Goal: Browse casually: Explore the website without a specific task or goal

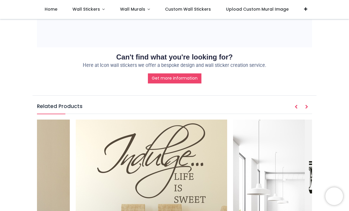
scroll to position [0, 3423]
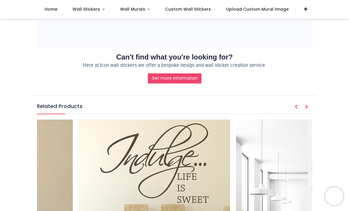
click at [224, 120] on img at bounding box center [155, 196] width 152 height 152
click at [215, 120] on img at bounding box center [155, 196] width 152 height 152
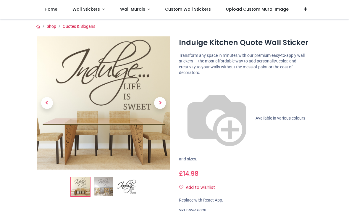
scroll to position [47, 0]
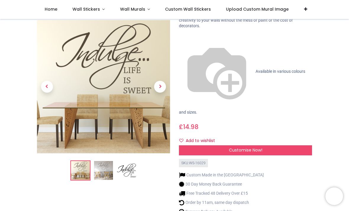
click at [159, 81] on span "Next" at bounding box center [160, 87] width 12 height 12
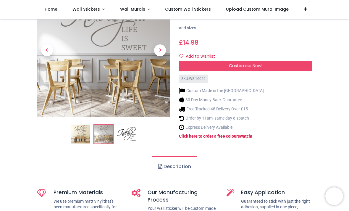
scroll to position [133, 0]
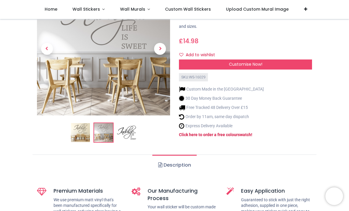
click at [93, 12] on link "Wall Stickers" at bounding box center [89, 9] width 48 height 19
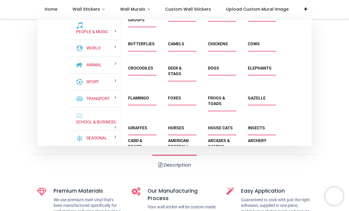
scroll to position [645, 0]
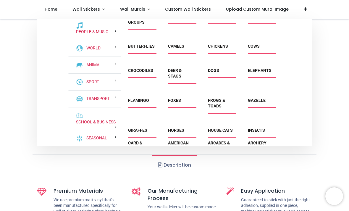
click at [109, 125] on link "School & Business" at bounding box center [95, 122] width 42 height 6
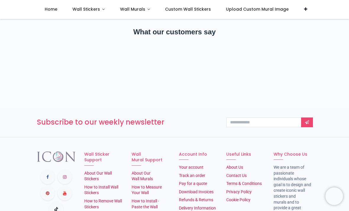
scroll to position [3063, 0]
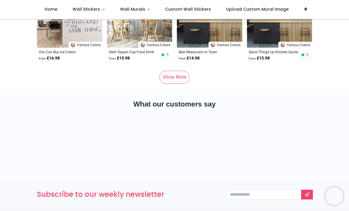
click at [184, 77] on link "Show More" at bounding box center [175, 77] width 30 height 13
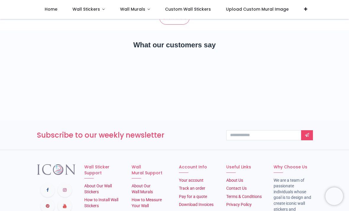
scroll to position [6047, 0]
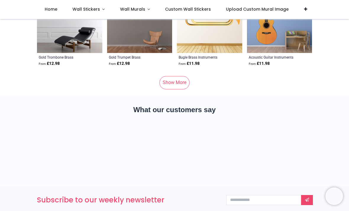
click at [183, 78] on link "Show More" at bounding box center [175, 82] width 30 height 13
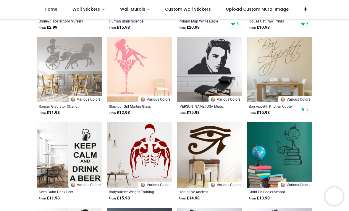
scroll to position [7365, 0]
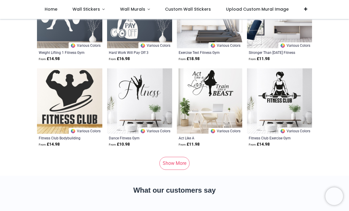
scroll to position [8956, 0]
click at [181, 159] on link "Show More" at bounding box center [175, 163] width 30 height 13
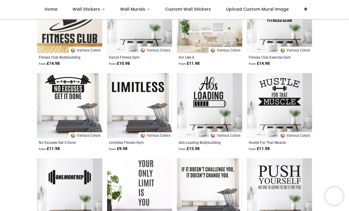
scroll to position [8974, 0]
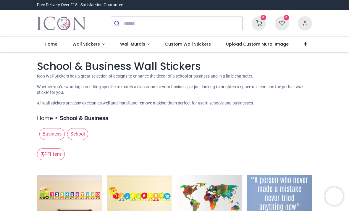
click at [103, 43] on link "Wall Stickers" at bounding box center [89, 44] width 48 height 15
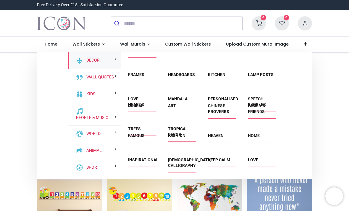
scroll to position [88, 0]
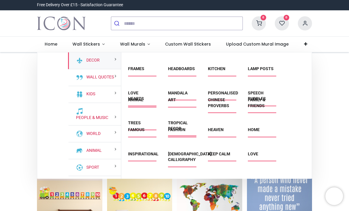
click at [226, 71] on link "Kitchen" at bounding box center [216, 68] width 17 height 5
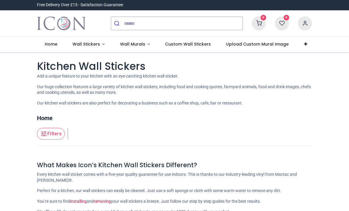
scroll to position [124, 0]
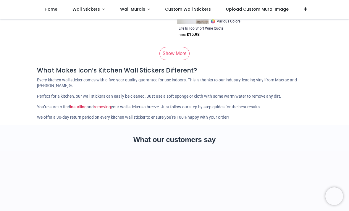
scroll to position [3117, 0]
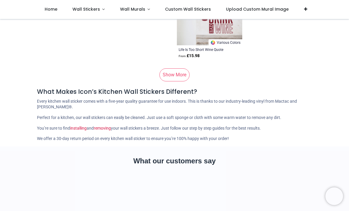
click at [177, 76] on link "Show More" at bounding box center [175, 74] width 30 height 13
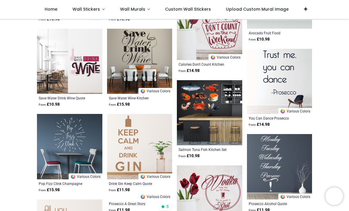
scroll to position [3273, 0]
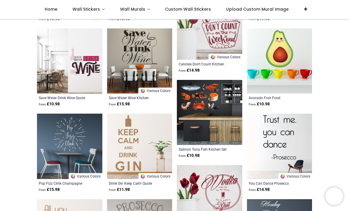
click at [120, 35] on img at bounding box center [139, 60] width 65 height 65
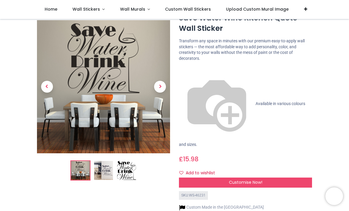
click at [96, 17] on link "Wall Stickers" at bounding box center [89, 9] width 48 height 19
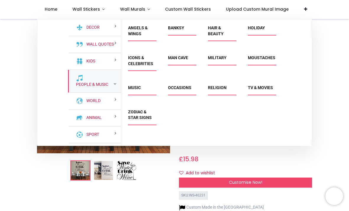
click at [103, 88] on link "People & Music" at bounding box center [91, 85] width 35 height 6
click at [141, 120] on link "Zodiac & Star Signs" at bounding box center [140, 115] width 24 height 11
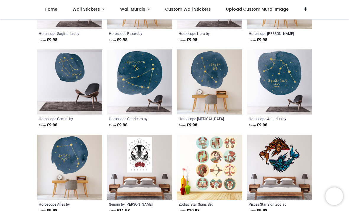
scroll to position [522, 0]
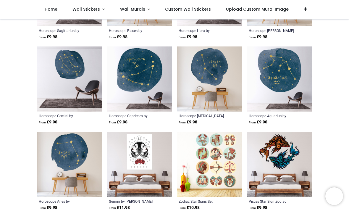
click at [91, 16] on link "Wall Stickers" at bounding box center [89, 9] width 48 height 19
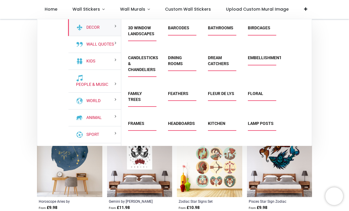
click at [224, 66] on link "Dream Catchers" at bounding box center [218, 60] width 21 height 11
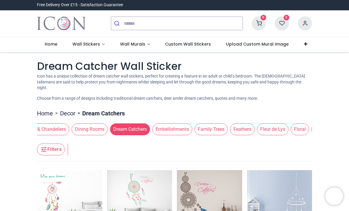
scroll to position [0, 183]
click at [227, 131] on span "Family Trees" at bounding box center [210, 129] width 33 height 12
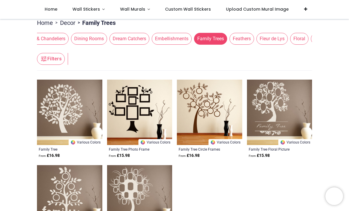
scroll to position [52, 0]
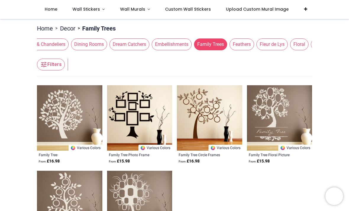
click at [254, 44] on span "Feathers" at bounding box center [242, 44] width 25 height 12
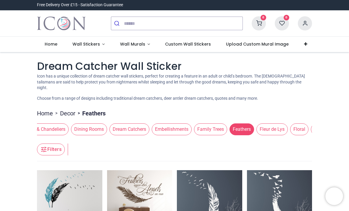
click at [288, 127] on span "Fleur de Lys" at bounding box center [272, 129] width 31 height 12
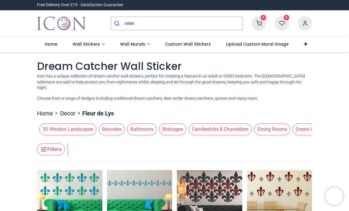
click at [120, 123] on span "Barcodes" at bounding box center [112, 129] width 26 height 12
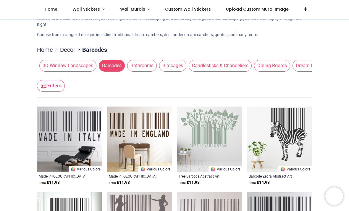
scroll to position [24, 0]
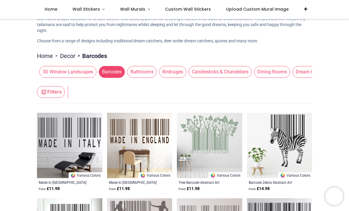
click at [184, 75] on span "Birdcages" at bounding box center [172, 72] width 27 height 12
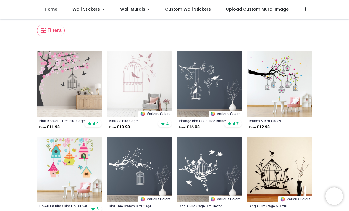
scroll to position [59, 0]
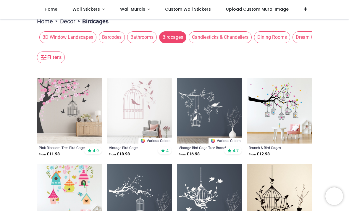
click at [150, 34] on span "Bathrooms" at bounding box center [142, 37] width 30 height 12
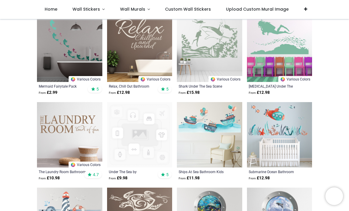
scroll to position [624, 0]
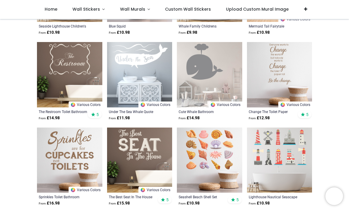
scroll to position [2829, 0]
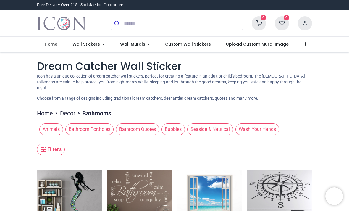
click at [58, 129] on span "Animals" at bounding box center [51, 129] width 24 height 12
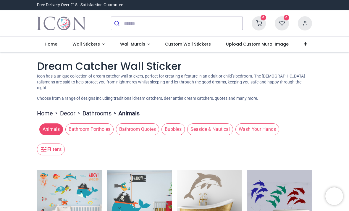
click at [80, 45] on span "Wall Stickers" at bounding box center [87, 44] width 28 height 6
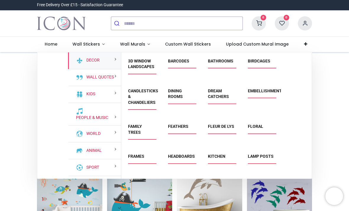
click at [134, 40] on link "Wall Murals" at bounding box center [134, 44] width 45 height 15
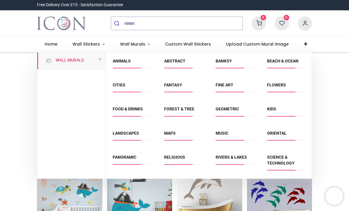
click at [183, 63] on link "Abstract" at bounding box center [174, 61] width 21 height 5
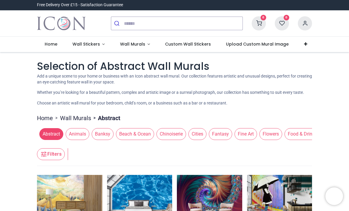
click at [84, 47] on link "Wall Stickers" at bounding box center [89, 44] width 48 height 15
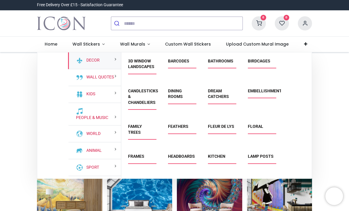
click at [84, 45] on span "Wall Stickers" at bounding box center [87, 44] width 28 height 6
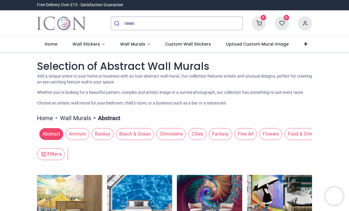
click at [85, 42] on span "Wall Stickers" at bounding box center [87, 44] width 28 height 6
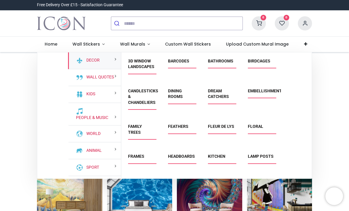
click at [268, 128] on span "Floral" at bounding box center [261, 129] width 26 height 10
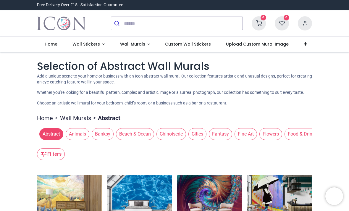
click at [75, 44] on span "Wall Stickers" at bounding box center [87, 44] width 28 height 6
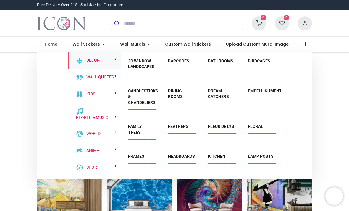
click at [78, 42] on span "Wall Stickers" at bounding box center [87, 44] width 28 height 6
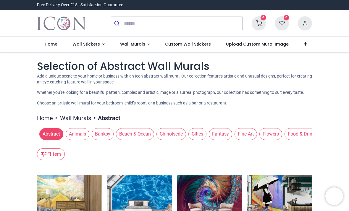
click at [79, 47] on span "Wall Stickers" at bounding box center [87, 44] width 28 height 6
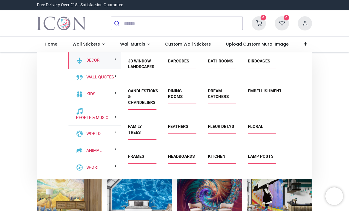
click at [79, 44] on span "Wall Stickers" at bounding box center [87, 44] width 28 height 6
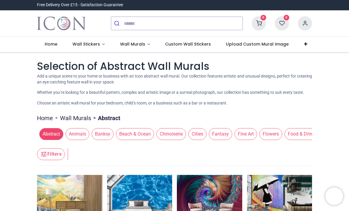
click at [74, 47] on link "Wall Stickers" at bounding box center [89, 44] width 48 height 15
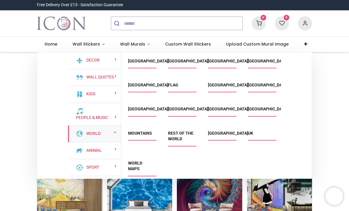
click at [108, 139] on div "World" at bounding box center [94, 134] width 53 height 17
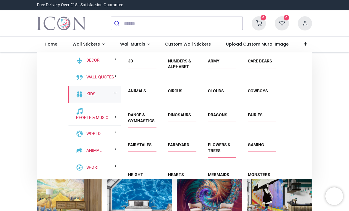
click at [105, 103] on div "Kids" at bounding box center [94, 94] width 53 height 17
click at [187, 85] on div "Circus" at bounding box center [181, 94] width 40 height 24
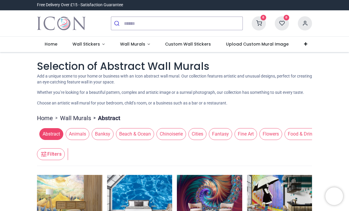
click at [75, 43] on span "Wall Stickers" at bounding box center [87, 44] width 28 height 6
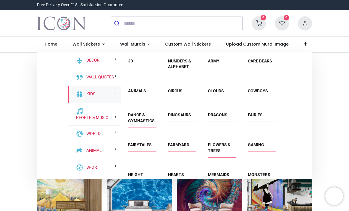
click at [169, 120] on span "Dinosaurs" at bounding box center [181, 117] width 26 height 10
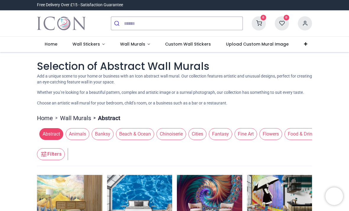
click at [75, 46] on span "Wall Stickers" at bounding box center [87, 44] width 28 height 6
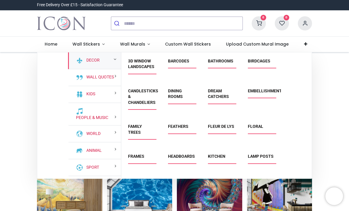
click at [77, 60] on img at bounding box center [79, 60] width 7 height 7
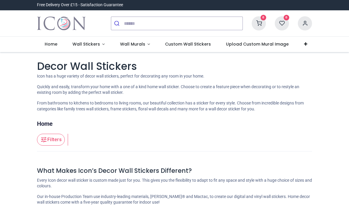
scroll to position [95, 0]
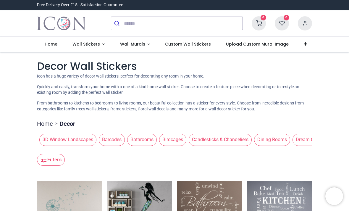
click at [97, 44] on span "Wall Stickers" at bounding box center [87, 44] width 28 height 6
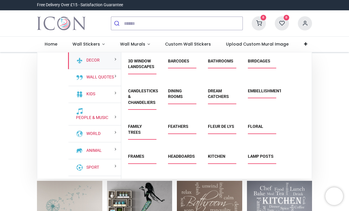
click at [111, 97] on div "Kids" at bounding box center [94, 94] width 53 height 17
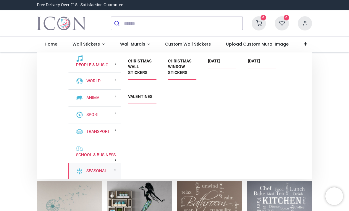
click at [214, 60] on link "[DATE]" at bounding box center [214, 61] width 12 height 5
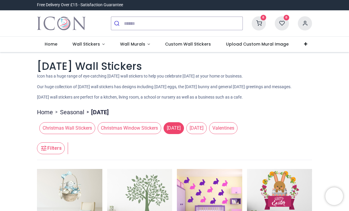
click at [202, 37] on link "Custom Wall Stickers" at bounding box center [188, 44] width 61 height 15
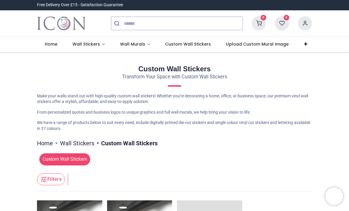
click at [87, 39] on link "Wall Stickers" at bounding box center [89, 44] width 48 height 15
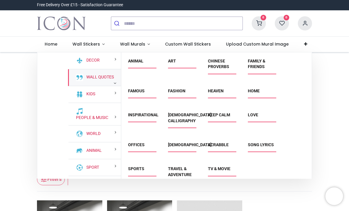
click at [113, 86] on div "Wall Quotes" at bounding box center [94, 77] width 53 height 17
click at [114, 83] on small at bounding box center [115, 83] width 3 height 4
click at [116, 82] on small at bounding box center [115, 83] width 3 height 4
click at [118, 83] on div "Wall Quotes" at bounding box center [94, 77] width 53 height 17
click at [115, 83] on small at bounding box center [115, 83] width 3 height 4
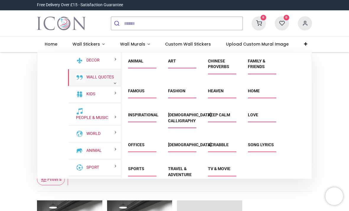
click at [108, 83] on div "Wall Quotes" at bounding box center [94, 77] width 53 height 17
click at [99, 80] on div "Wall Quotes" at bounding box center [94, 77] width 53 height 17
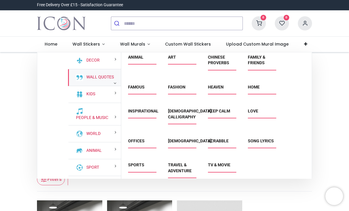
scroll to position [4, 0]
click at [222, 164] on div "TV & Movie" at bounding box center [221, 172] width 40 height 30
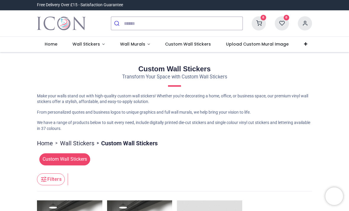
scroll to position [0, 0]
click at [95, 44] on span "Wall Stickers" at bounding box center [87, 44] width 28 height 6
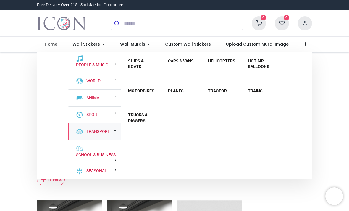
click at [113, 135] on div "Transport" at bounding box center [94, 131] width 53 height 17
click at [230, 62] on link "Helicopters" at bounding box center [222, 61] width 28 height 5
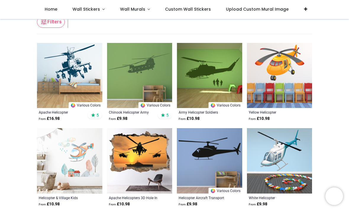
scroll to position [105, 0]
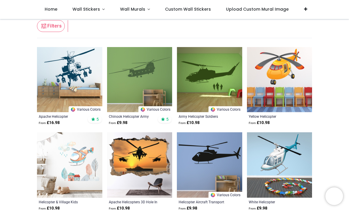
click at [200, 12] on span "Custom Wall Stickers" at bounding box center [188, 9] width 46 height 6
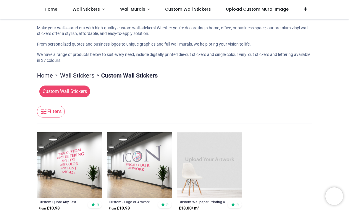
scroll to position [35, 0]
click at [98, 14] on link "Wall Stickers" at bounding box center [89, 9] width 48 height 19
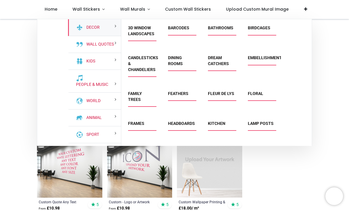
click at [153, 71] on link "Candlesticks & Chandeliers" at bounding box center [143, 63] width 30 height 16
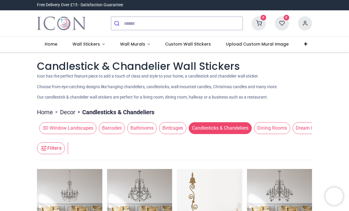
click at [91, 131] on span "3D Window Landscapes" at bounding box center [67, 128] width 57 height 12
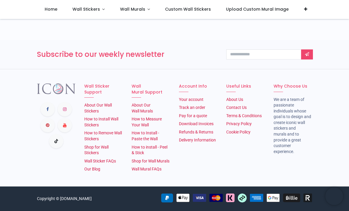
scroll to position [3200, 0]
click at [99, 8] on span "Wall Stickers" at bounding box center [87, 9] width 29 height 6
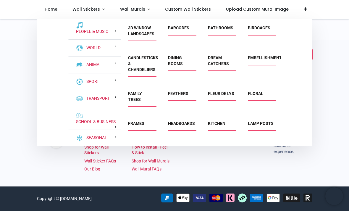
scroll to position [53, 0]
click at [113, 88] on div "Sport" at bounding box center [94, 82] width 53 height 17
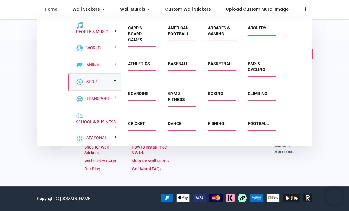
click at [230, 65] on link "Basketball" at bounding box center [221, 63] width 26 height 5
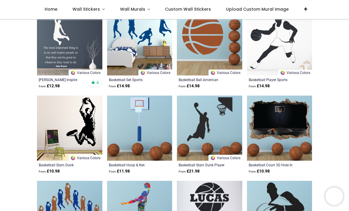
scroll to position [890, 0]
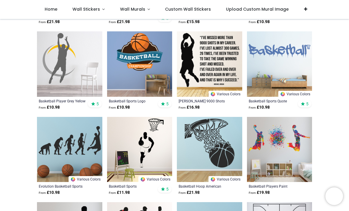
scroll to position [450, 0]
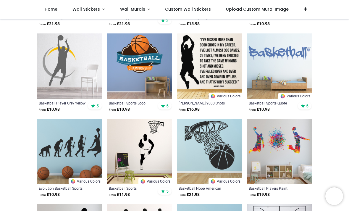
click at [190, 10] on span "Custom Wall Stickers" at bounding box center [188, 9] width 46 height 6
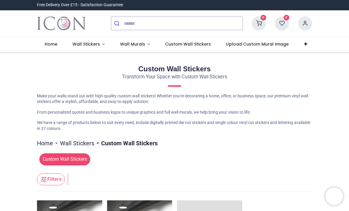
click at [140, 51] on link "Wall Murals" at bounding box center [134, 44] width 45 height 15
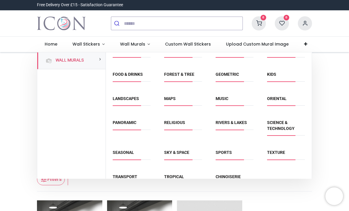
scroll to position [35, 0]
click at [188, 98] on span "Maps" at bounding box center [183, 101] width 38 height 10
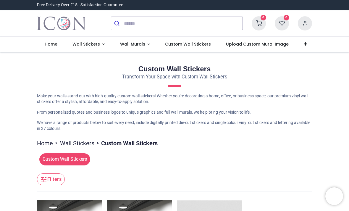
scroll to position [0, 0]
click at [92, 45] on span "Wall Stickers" at bounding box center [87, 44] width 28 height 6
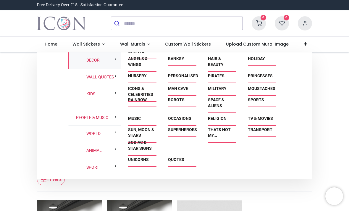
scroll to position [388, 0]
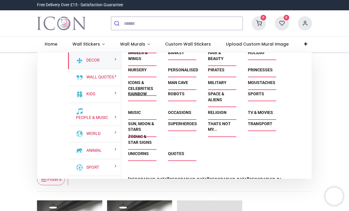
click at [189, 60] on span "Banksy" at bounding box center [181, 55] width 26 height 10
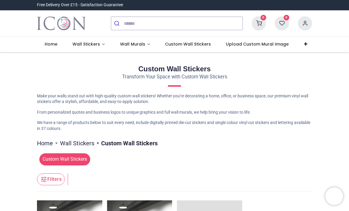
scroll to position [0, 0]
click at [95, 46] on span "Wall Stickers" at bounding box center [87, 44] width 28 height 6
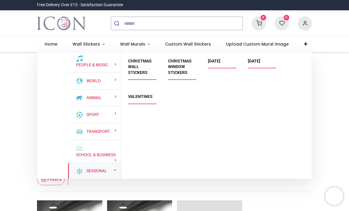
click at [107, 174] on link "Seasonal" at bounding box center [95, 171] width 23 height 6
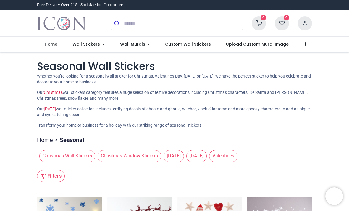
click at [67, 155] on span "Christmas Wall Stickers" at bounding box center [67, 156] width 56 height 12
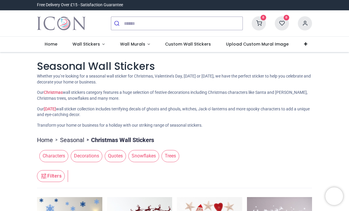
click at [88, 41] on span "Wall Stickers" at bounding box center [87, 44] width 28 height 6
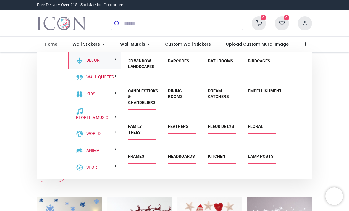
click at [141, 64] on link "3D Window Landscapes" at bounding box center [141, 64] width 26 height 11
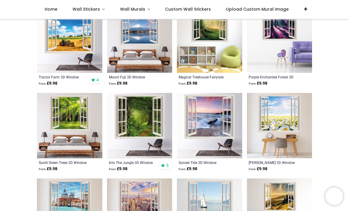
scroll to position [557, 0]
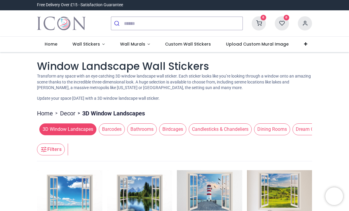
click at [97, 43] on span "Wall Stickers" at bounding box center [87, 44] width 28 height 6
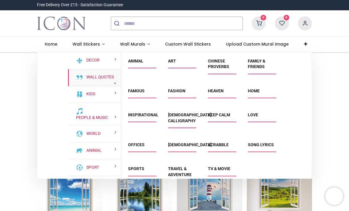
click at [103, 73] on div "Wall Quotes" at bounding box center [94, 77] width 53 height 17
click at [222, 63] on link "Chinese Proverbs" at bounding box center [218, 64] width 21 height 11
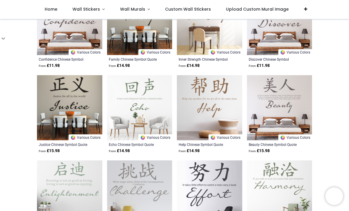
scroll to position [232, 0]
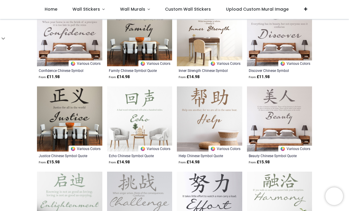
click at [204, 11] on span "Custom Wall Stickers" at bounding box center [188, 9] width 46 height 6
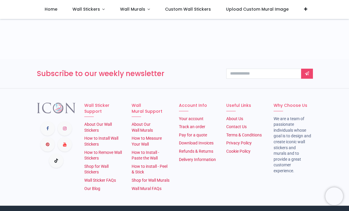
scroll to position [372, 0]
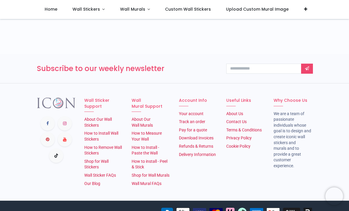
click at [96, 15] on link "Wall Stickers" at bounding box center [89, 9] width 48 height 19
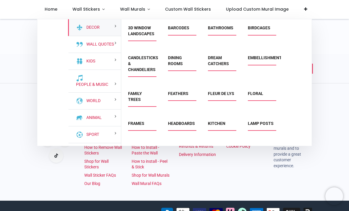
click at [186, 29] on link "Barcodes" at bounding box center [178, 27] width 21 height 5
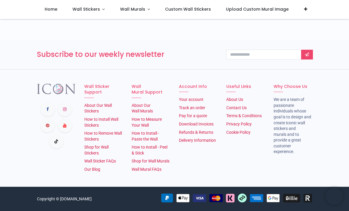
scroll to position [451, 0]
click at [91, 10] on span "Wall Stickers" at bounding box center [87, 9] width 28 height 6
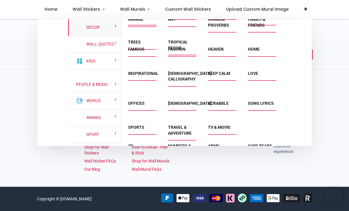
scroll to position [148, 0]
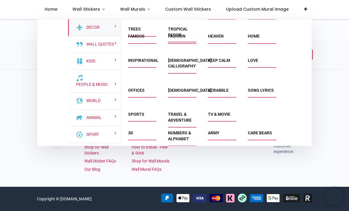
click at [147, 66] on div "Inspirational" at bounding box center [141, 67] width 40 height 30
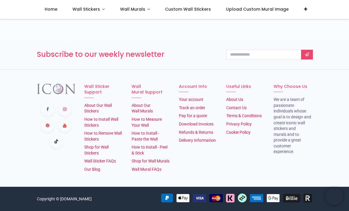
click at [97, 5] on link "Wall Stickers" at bounding box center [89, 9] width 48 height 19
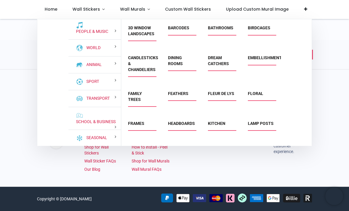
scroll to position [53, 0]
click at [76, 125] on link "School & Business" at bounding box center [95, 122] width 42 height 6
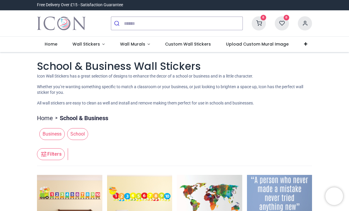
click at [82, 41] on span "Wall Stickers" at bounding box center [87, 44] width 28 height 6
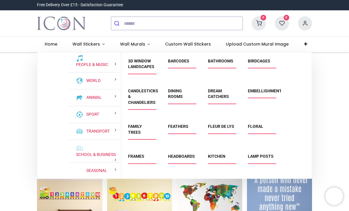
scroll to position [53, 0]
click at [82, 158] on link "School & Business" at bounding box center [95, 155] width 42 height 6
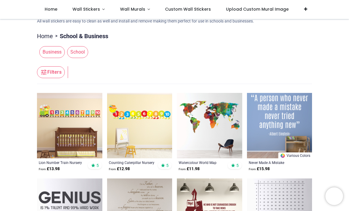
scroll to position [48, 0]
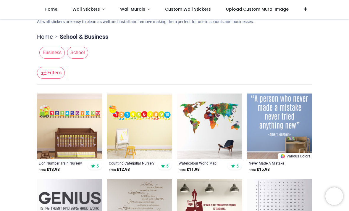
click at [75, 52] on span "School" at bounding box center [77, 53] width 21 height 12
